Goal: Browse casually

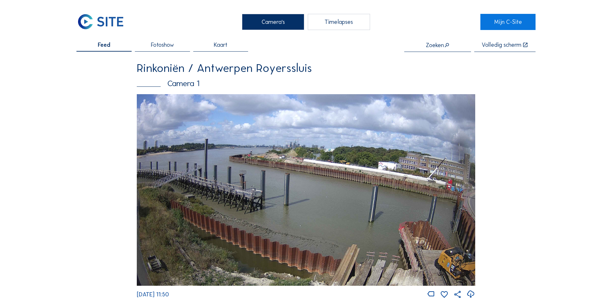
scroll to position [1329, 0]
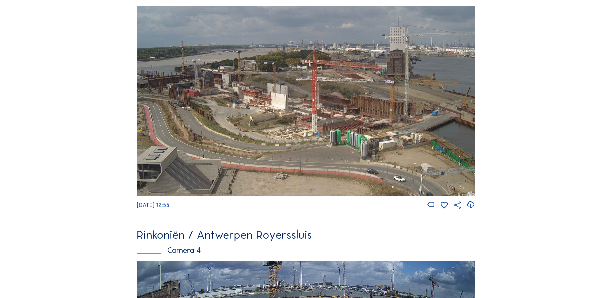
scroll to position [839, 0]
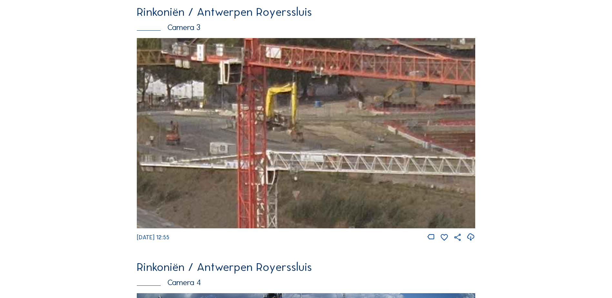
drag, startPoint x: 332, startPoint y: 141, endPoint x: 343, endPoint y: 106, distance: 36.5
click at [337, 87] on img at bounding box center [306, 133] width 338 height 190
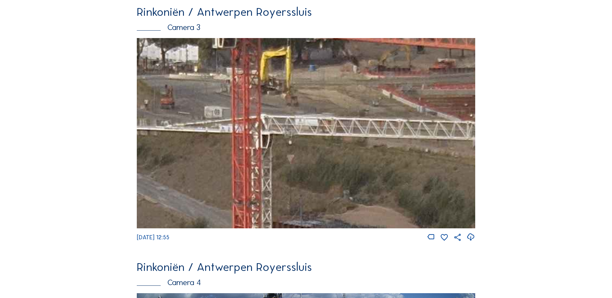
drag, startPoint x: 349, startPoint y: 134, endPoint x: 342, endPoint y: 101, distance: 33.1
click at [346, 100] on img at bounding box center [306, 133] width 338 height 190
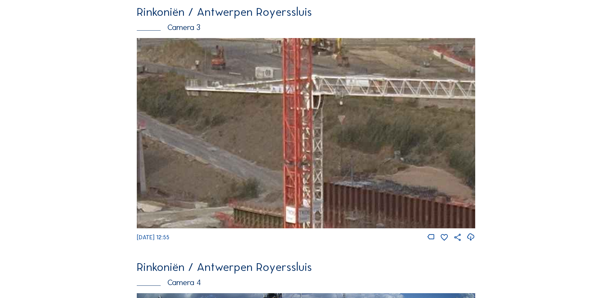
drag, startPoint x: 303, startPoint y: 146, endPoint x: 357, endPoint y: 140, distance: 53.9
click at [357, 140] on img at bounding box center [306, 133] width 338 height 190
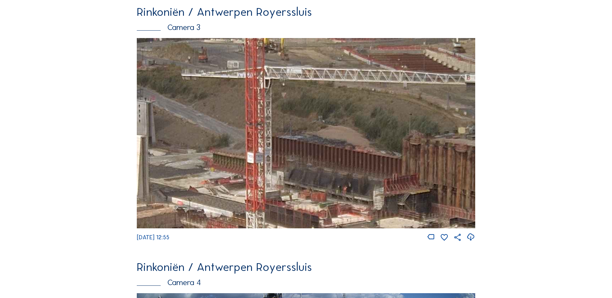
drag, startPoint x: 382, startPoint y: 149, endPoint x: 332, endPoint y: 148, distance: 50.3
click at [323, 126] on img at bounding box center [306, 133] width 338 height 190
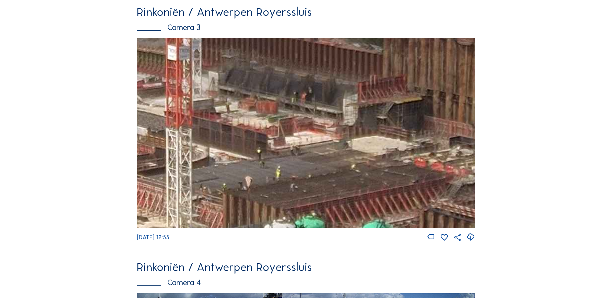
drag, startPoint x: 344, startPoint y: 176, endPoint x: 323, endPoint y: 115, distance: 64.3
click at [323, 115] on img at bounding box center [306, 133] width 338 height 190
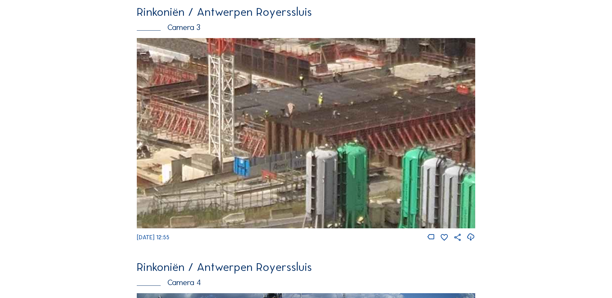
drag, startPoint x: 318, startPoint y: 180, endPoint x: 360, endPoint y: 107, distance: 84.1
click at [360, 107] on img at bounding box center [306, 133] width 338 height 190
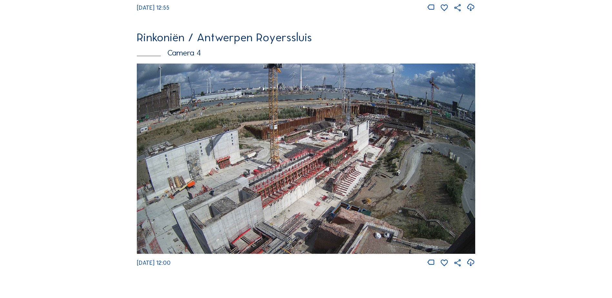
scroll to position [1129, 0]
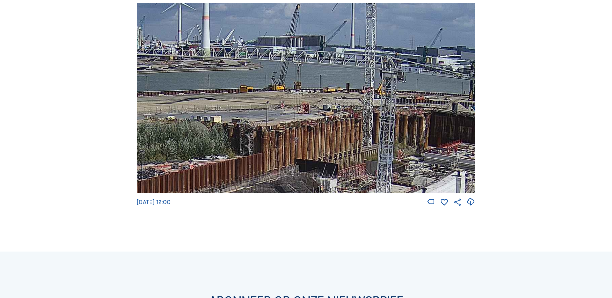
drag, startPoint x: 369, startPoint y: 78, endPoint x: 290, endPoint y: 185, distance: 133.3
click at [290, 185] on img at bounding box center [306, 98] width 338 height 190
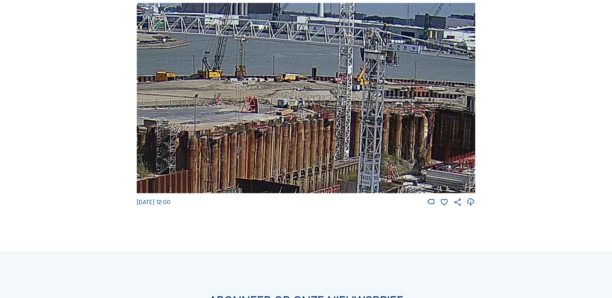
drag, startPoint x: 377, startPoint y: 126, endPoint x: 360, endPoint y: 104, distance: 27.5
click at [360, 104] on img at bounding box center [306, 98] width 338 height 190
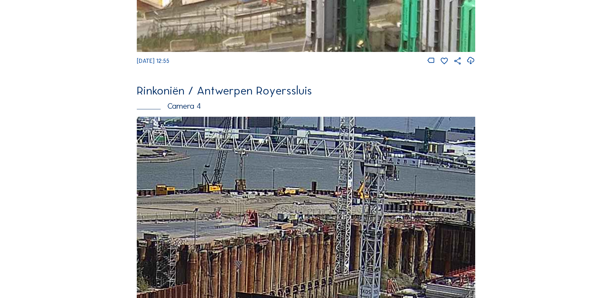
scroll to position [1097, 0]
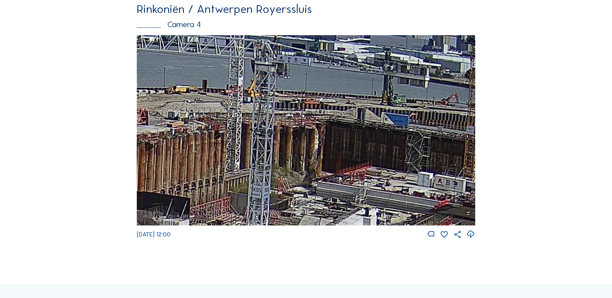
drag, startPoint x: 395, startPoint y: 126, endPoint x: 323, endPoint y: 128, distance: 72.0
click at [252, 106] on img at bounding box center [306, 130] width 338 height 190
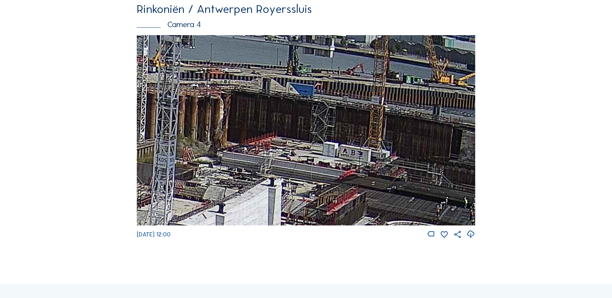
drag, startPoint x: 413, startPoint y: 138, endPoint x: 353, endPoint y: 111, distance: 65.7
click at [349, 105] on img at bounding box center [306, 130] width 338 height 190
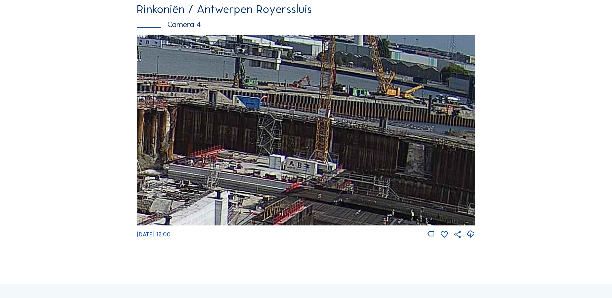
drag, startPoint x: 384, startPoint y: 120, endPoint x: 340, endPoint y: 161, distance: 60.0
click at [340, 161] on img at bounding box center [306, 130] width 338 height 190
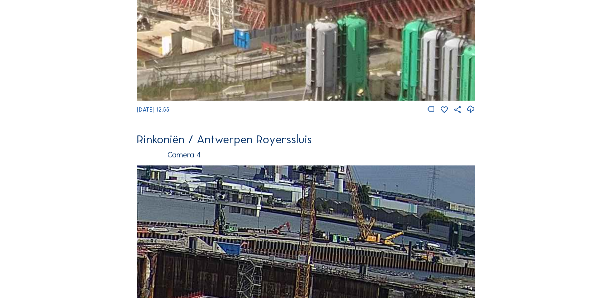
scroll to position [871, 0]
